Goal: Contribute content: Add original content to the website for others to see

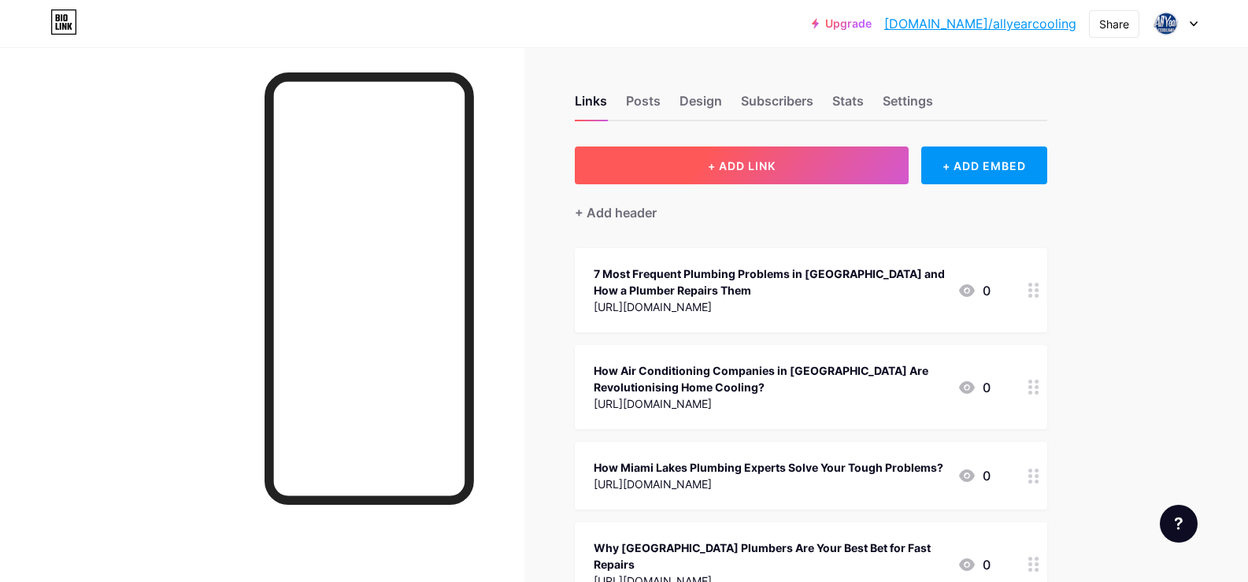
click at [762, 159] on span "+ ADD LINK" at bounding box center [742, 165] width 68 height 13
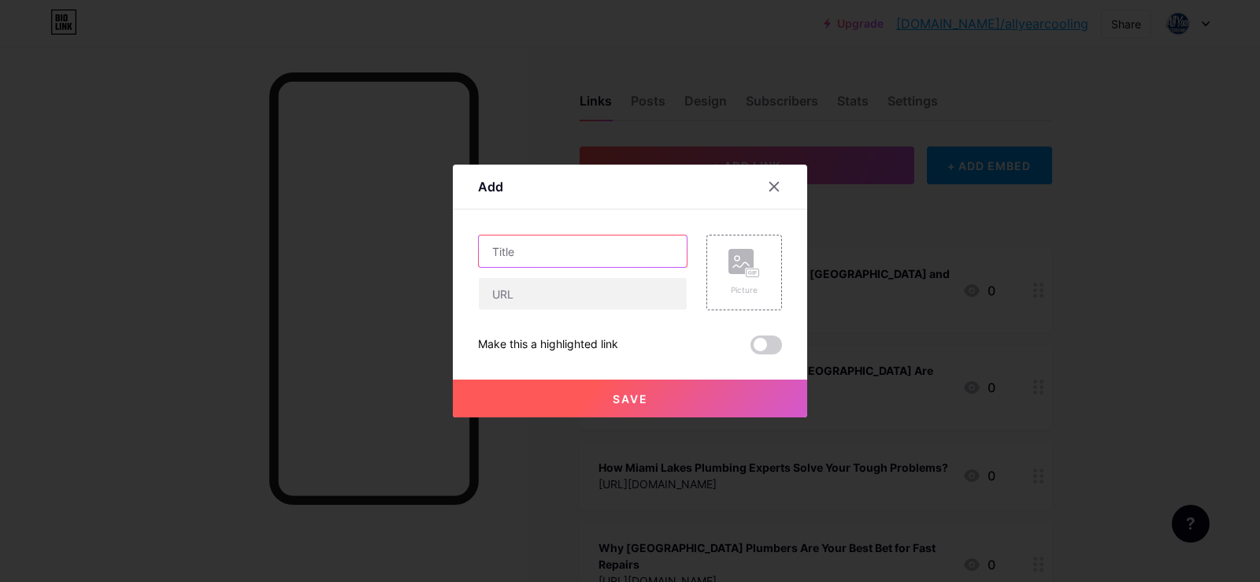
click at [537, 253] on input "text" at bounding box center [583, 251] width 208 height 32
paste input "How to Prevent Drains from Clogging? [GEOGRAPHIC_DATA] Plumbing Tips"
type input "How to Prevent Drains from Clogging? [GEOGRAPHIC_DATA] Plumbing Tips"
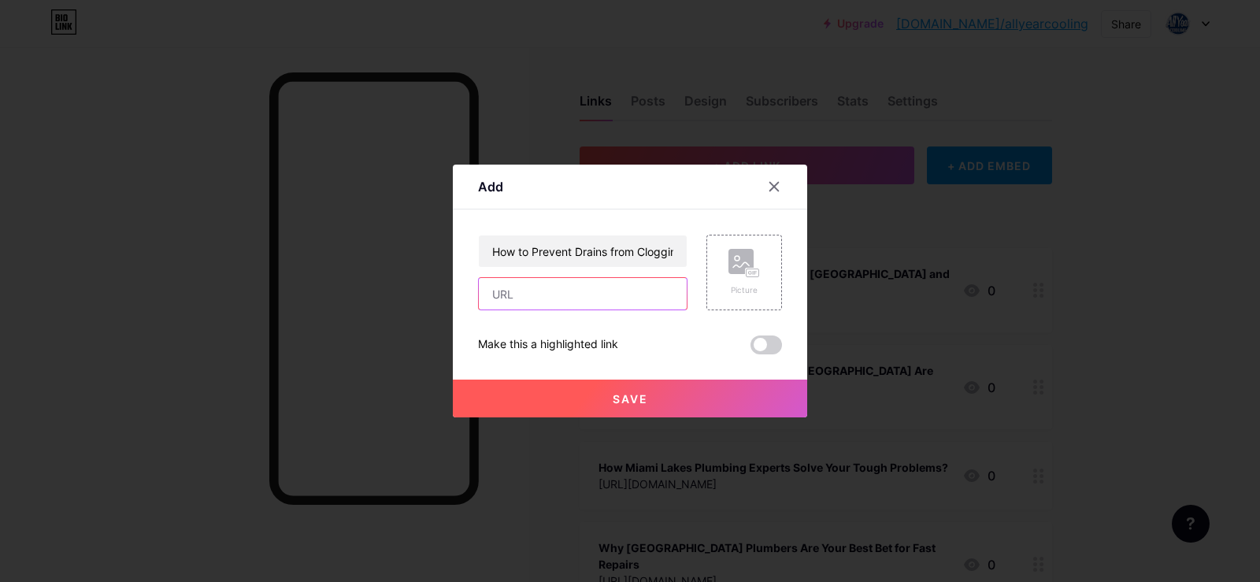
click at [607, 297] on input "text" at bounding box center [583, 294] width 208 height 32
paste input "[URL][DOMAIN_NAME]"
type input "[URL][DOMAIN_NAME]"
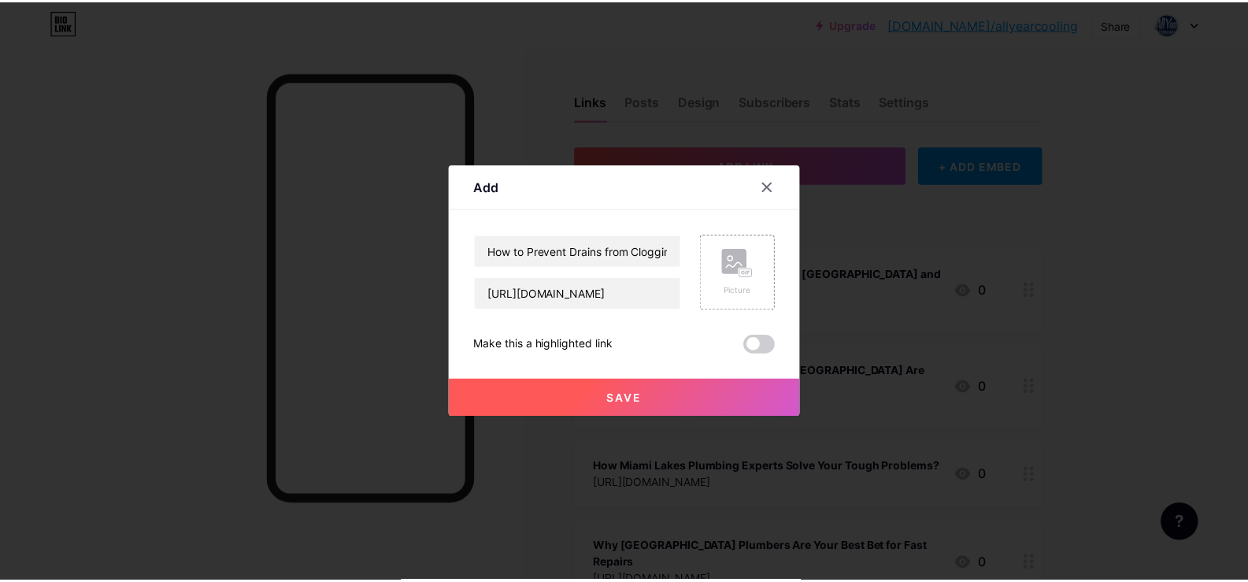
scroll to position [0, 0]
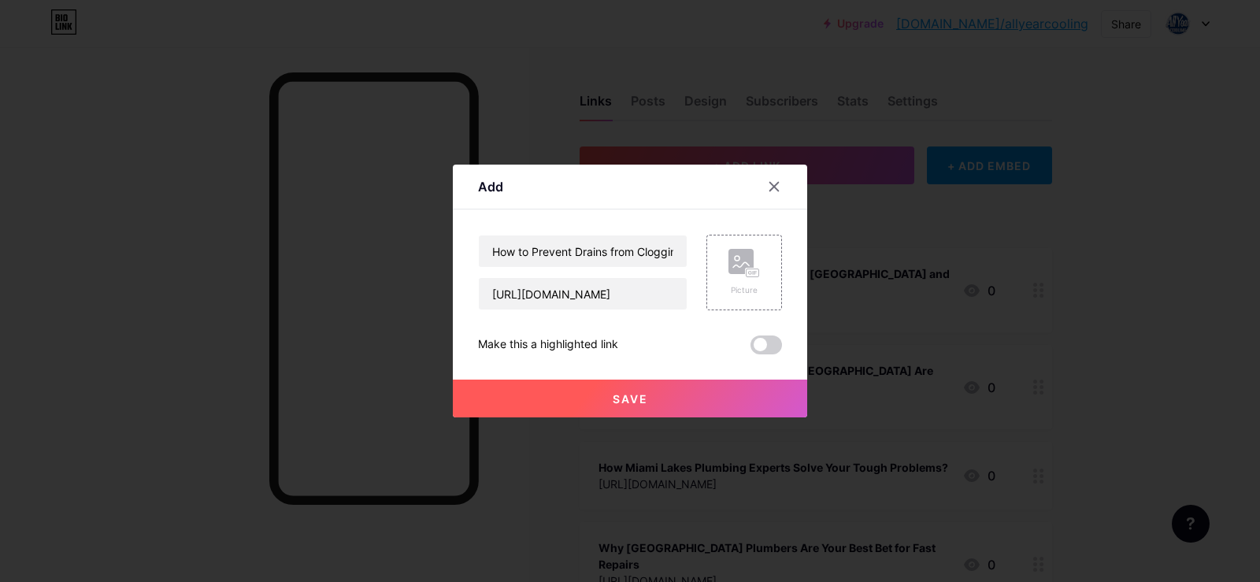
click at [630, 402] on span "Save" at bounding box center [630, 398] width 35 height 13
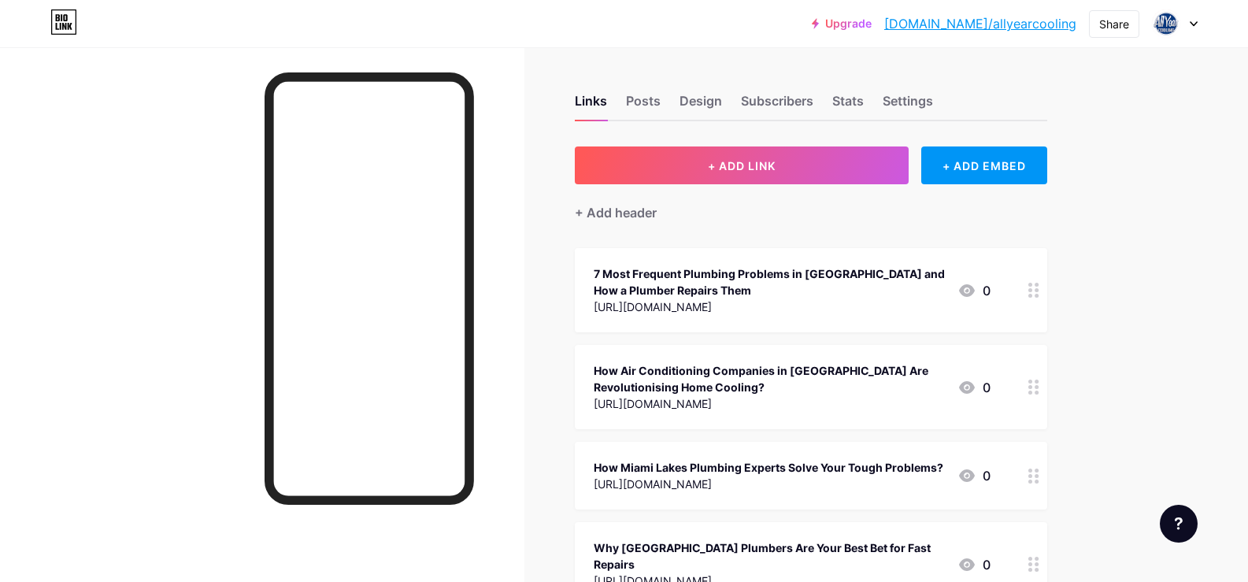
click at [988, 25] on link "[DOMAIN_NAME]/allyearcooling" at bounding box center [981, 23] width 192 height 19
